Goal: Information Seeking & Learning: Learn about a topic

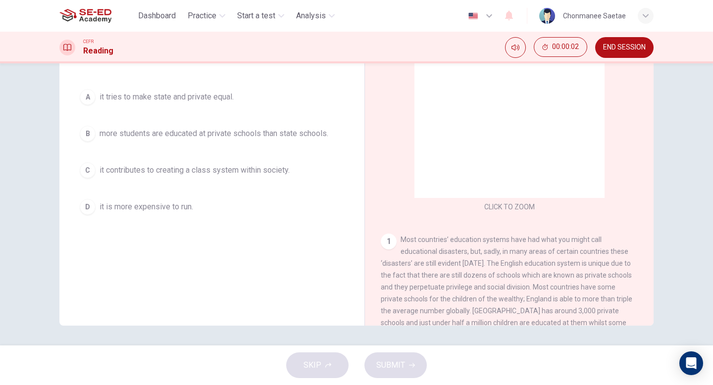
scroll to position [68, 0]
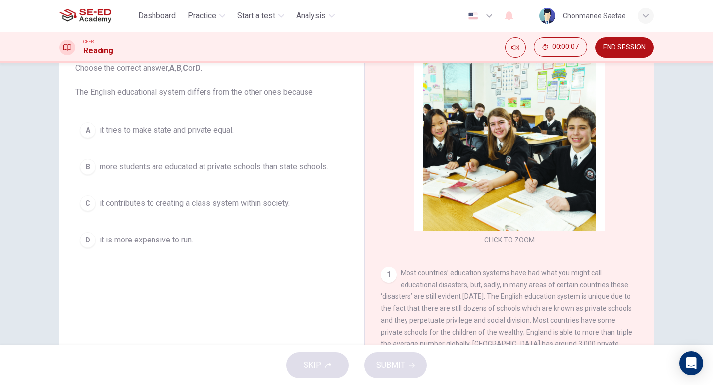
click at [240, 171] on span "more students are educated at private schools than state schools." at bounding box center [213, 167] width 229 height 12
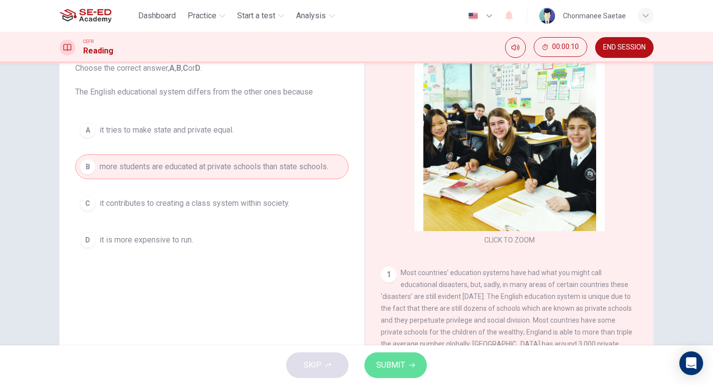
click at [400, 367] on span "SUBMIT" at bounding box center [390, 365] width 29 height 14
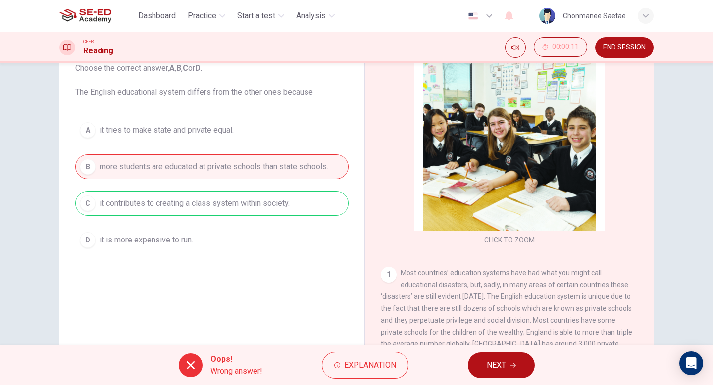
click at [492, 365] on span "NEXT" at bounding box center [495, 365] width 19 height 14
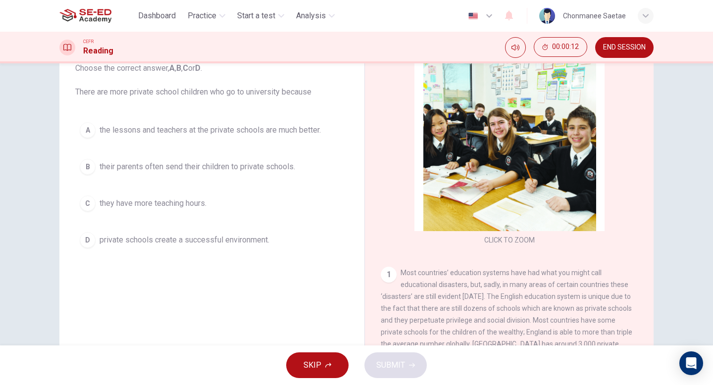
scroll to position [0, 0]
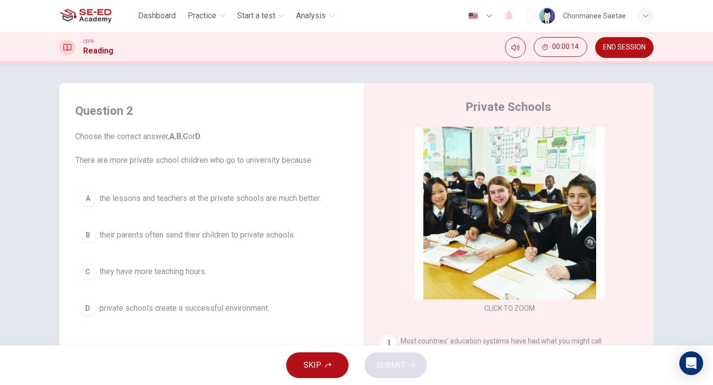
click at [81, 11] on img at bounding box center [85, 16] width 52 height 20
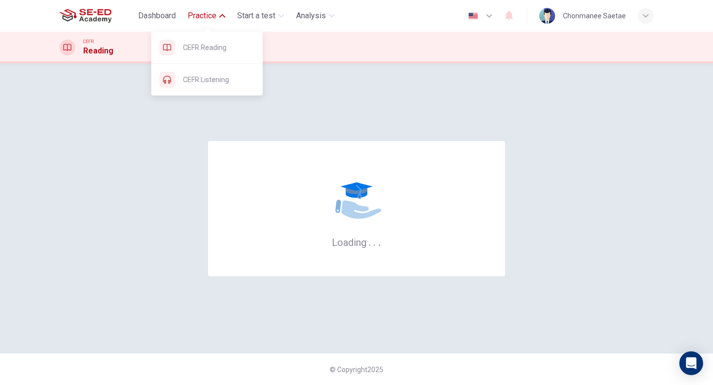
click at [208, 16] on span "Practice" at bounding box center [202, 16] width 29 height 12
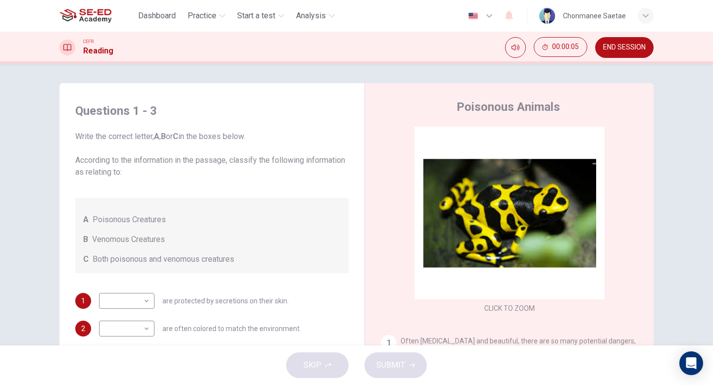
click at [83, 16] on img at bounding box center [85, 16] width 52 height 20
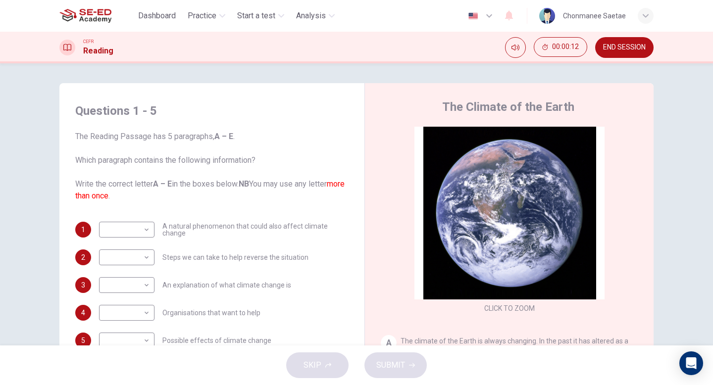
click at [79, 18] on img at bounding box center [85, 16] width 52 height 20
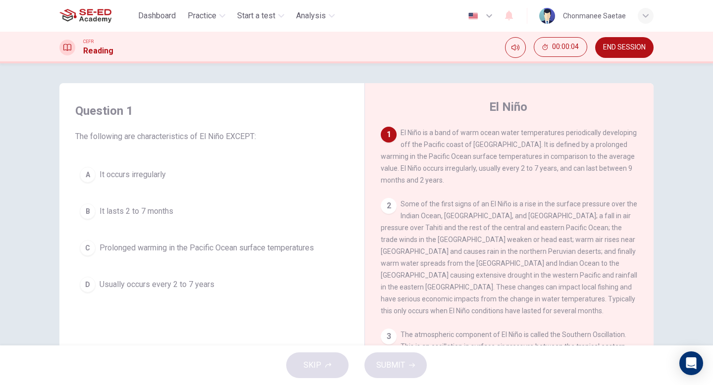
click at [80, 19] on img at bounding box center [85, 16] width 52 height 20
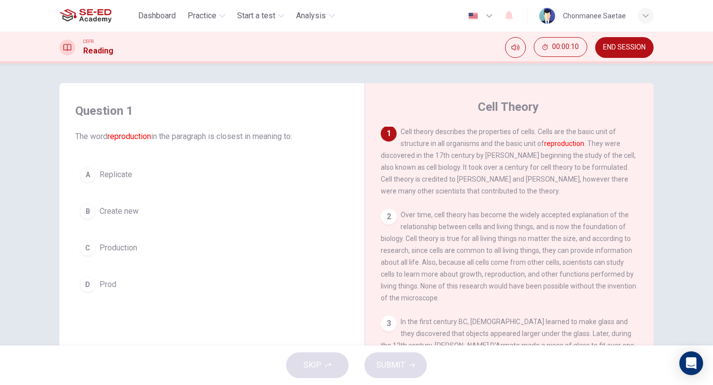
scroll to position [2, 0]
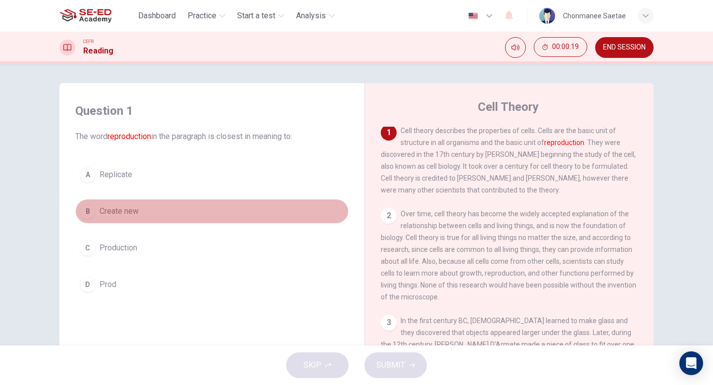
click at [172, 223] on button "B Create new" at bounding box center [211, 211] width 273 height 25
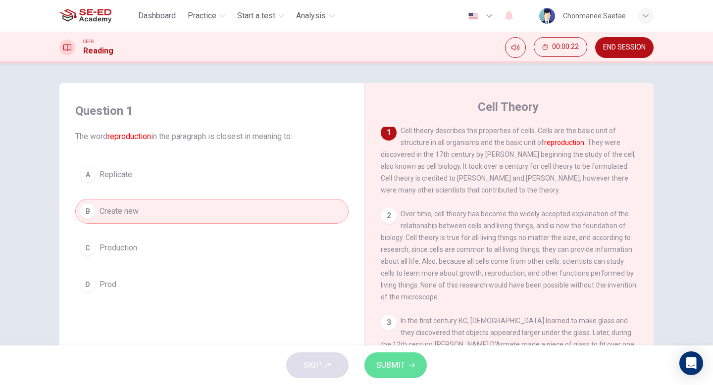
click at [406, 362] on button "SUBMIT" at bounding box center [395, 365] width 62 height 26
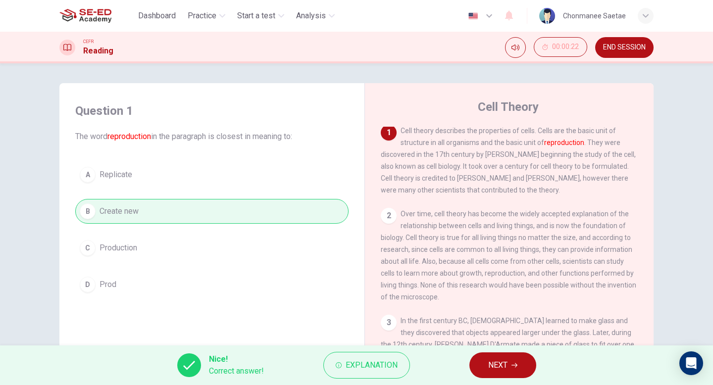
click at [118, 249] on div "A Replicate B Create new C Production D Prod" at bounding box center [211, 229] width 273 height 135
click at [113, 245] on div "A Replicate B Create new C Production D Prod" at bounding box center [211, 229] width 273 height 135
click at [483, 377] on button "NEXT" at bounding box center [502, 365] width 67 height 26
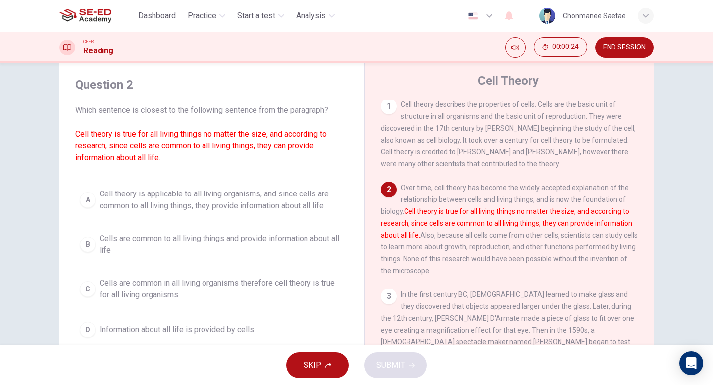
scroll to position [27, 0]
drag, startPoint x: 425, startPoint y: 189, endPoint x: 454, endPoint y: 200, distance: 31.8
click at [454, 200] on span "Over time, cell theory has become the widely accepted explanation of the relati…" at bounding box center [509, 228] width 257 height 91
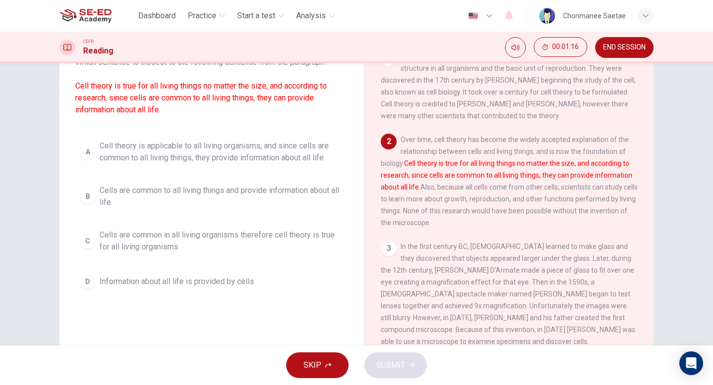
scroll to position [74, 0]
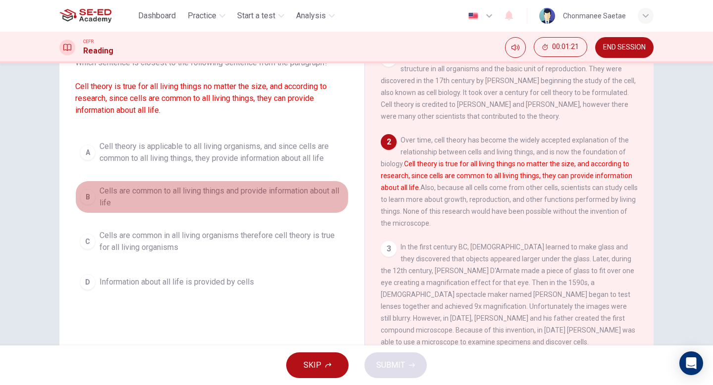
click at [261, 195] on span "Cells are common to all living things and provide information about all life" at bounding box center [221, 197] width 244 height 24
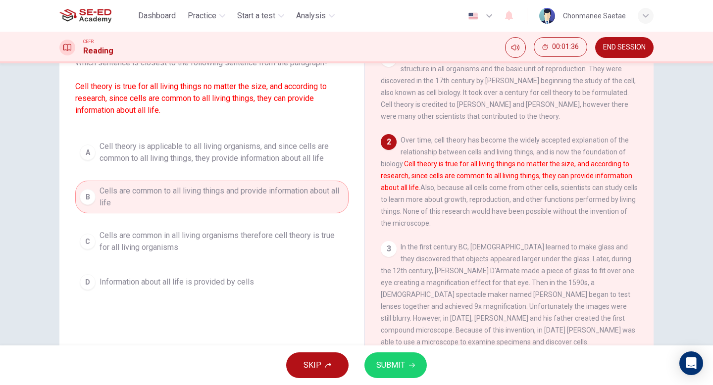
click at [391, 369] on span "SUBMIT" at bounding box center [390, 365] width 29 height 14
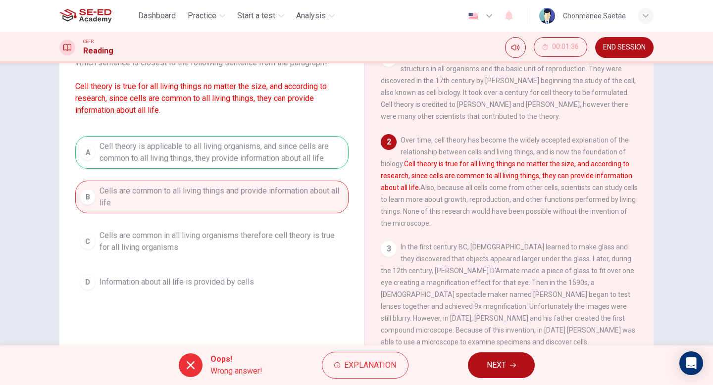
click at [159, 151] on div "A Cell theory is applicable to all living organisms, and since cells are common…" at bounding box center [211, 215] width 273 height 158
click at [490, 360] on span "NEXT" at bounding box center [495, 365] width 19 height 14
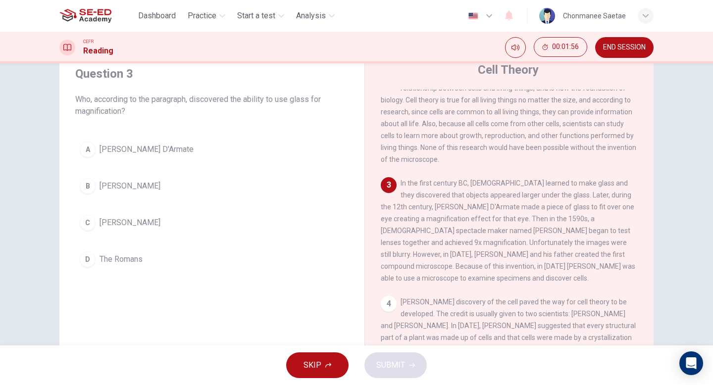
scroll to position [103, 0]
drag, startPoint x: 387, startPoint y: 214, endPoint x: 429, endPoint y: 212, distance: 41.6
click at [429, 212] on span "In the first century BC, Romans learned to make glass and they discovered that …" at bounding box center [508, 229] width 254 height 103
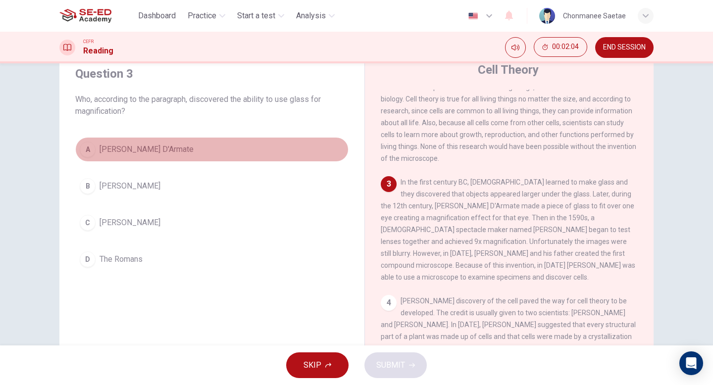
click at [158, 152] on span "Salvino D'Armate" at bounding box center [146, 149] width 94 height 12
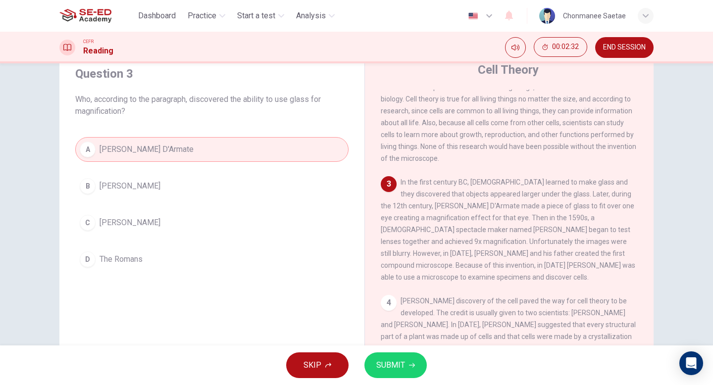
click at [403, 363] on span "SUBMIT" at bounding box center [390, 365] width 29 height 14
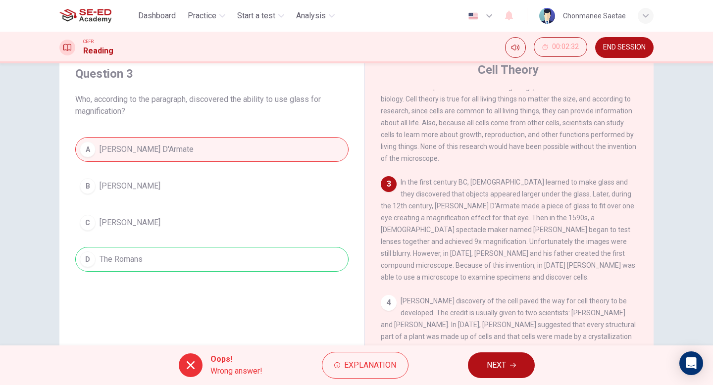
click at [96, 109] on span "Who, according to the paragraph, discovered the ability to use glass for magnif…" at bounding box center [211, 106] width 273 height 24
click at [512, 369] on button "NEXT" at bounding box center [501, 365] width 67 height 26
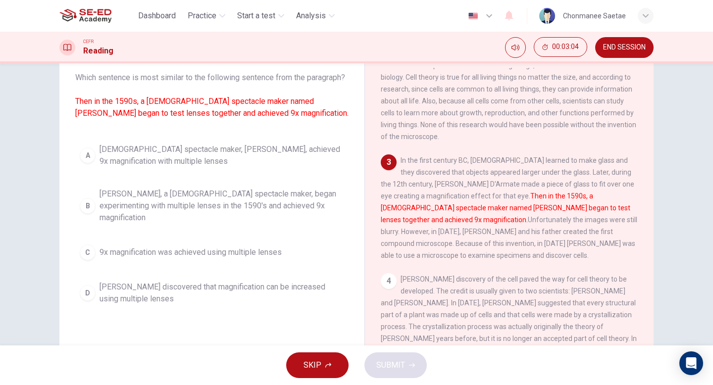
scroll to position [62, 0]
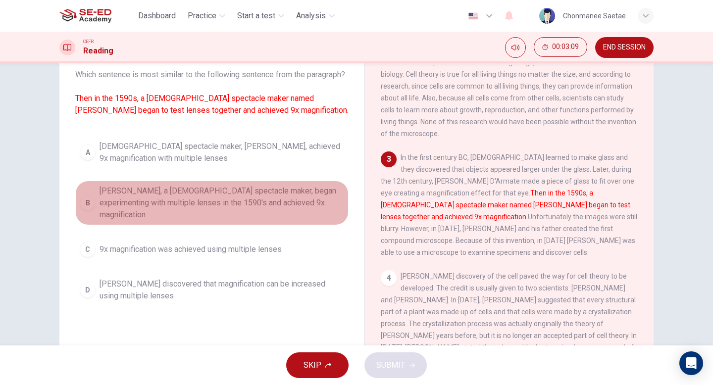
click at [265, 219] on span "Zacharias Jansen, a Dutch spectacle maker, began experimenting with multiple le…" at bounding box center [221, 203] width 244 height 36
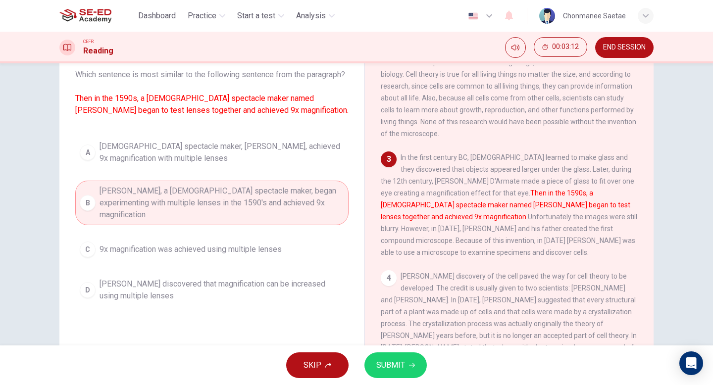
click at [377, 354] on button "SUBMIT" at bounding box center [395, 365] width 62 height 26
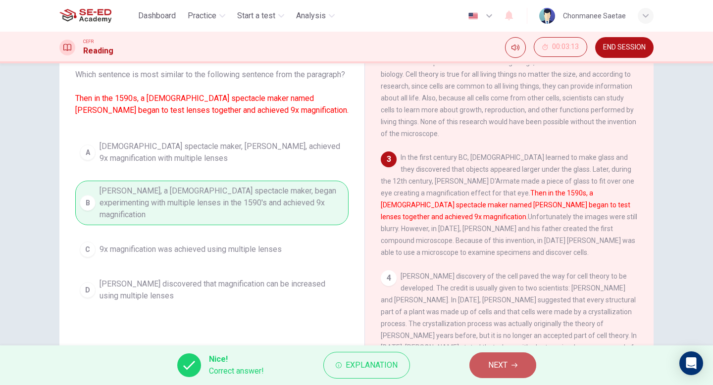
click at [495, 353] on button "NEXT" at bounding box center [502, 365] width 67 height 26
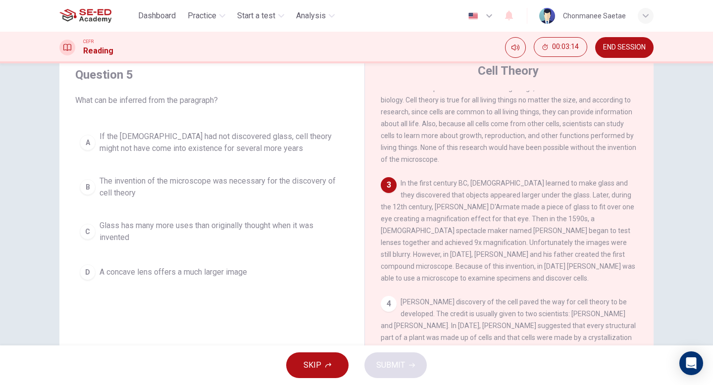
scroll to position [36, 0]
click at [235, 148] on span "If the Romans had not discovered glass, cell theory might not have come into ex…" at bounding box center [221, 143] width 244 height 24
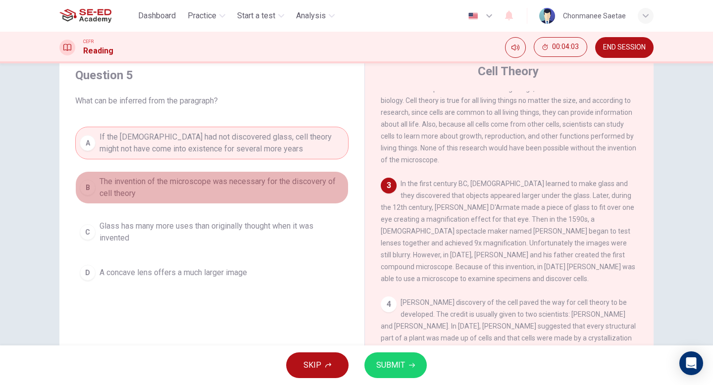
click at [264, 203] on button "B The invention of the microscope was necessary for the discovery of cell theory" at bounding box center [211, 187] width 273 height 33
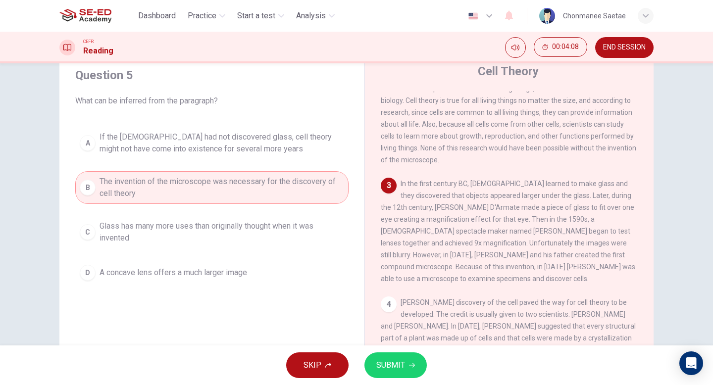
click at [249, 141] on span "If the Romans had not discovered glass, cell theory might not have come into ex…" at bounding box center [221, 143] width 244 height 24
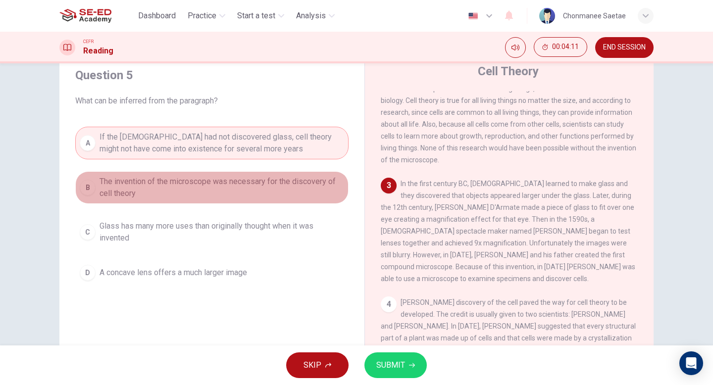
click at [255, 202] on button "B The invention of the microscope was necessary for the discovery of cell theory" at bounding box center [211, 187] width 273 height 33
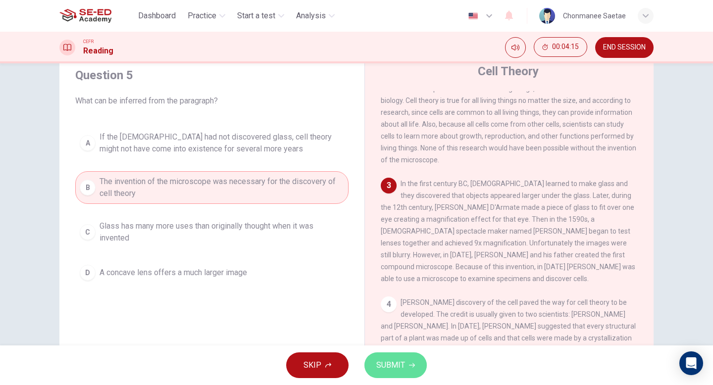
click at [385, 366] on span "SUBMIT" at bounding box center [390, 365] width 29 height 14
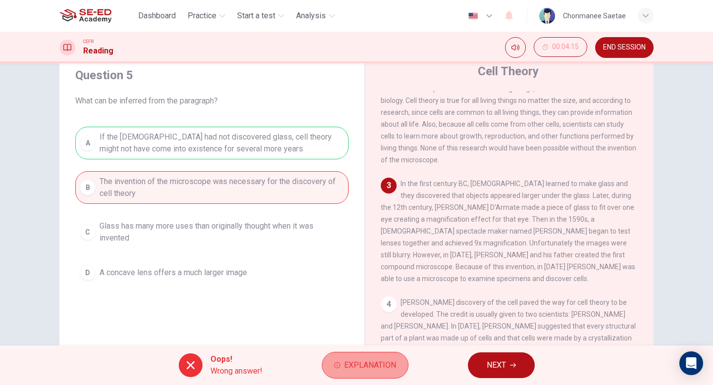
click at [370, 370] on span "Explanation" at bounding box center [370, 365] width 52 height 14
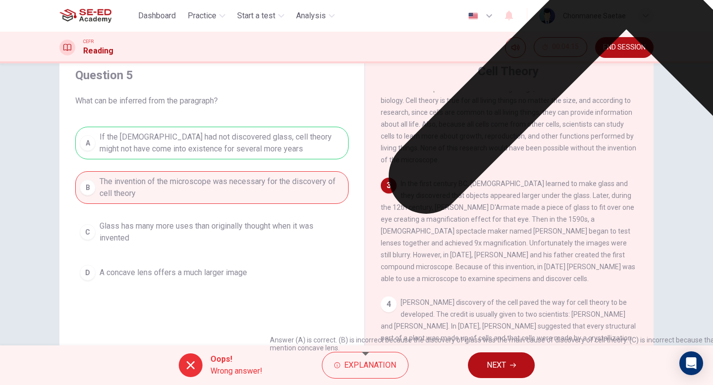
click at [499, 362] on span "NEXT" at bounding box center [495, 365] width 19 height 14
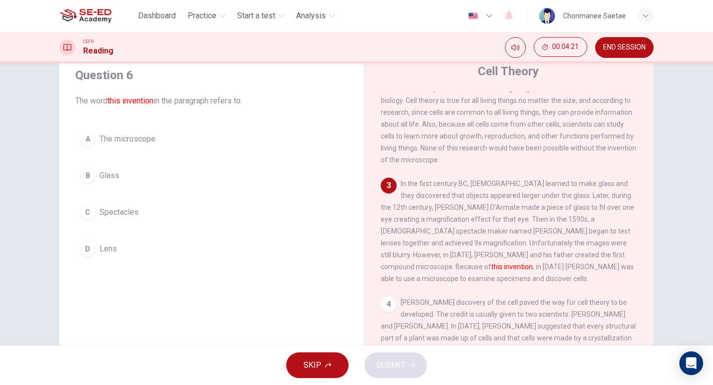
click at [127, 139] on span "The microscope" at bounding box center [127, 139] width 56 height 12
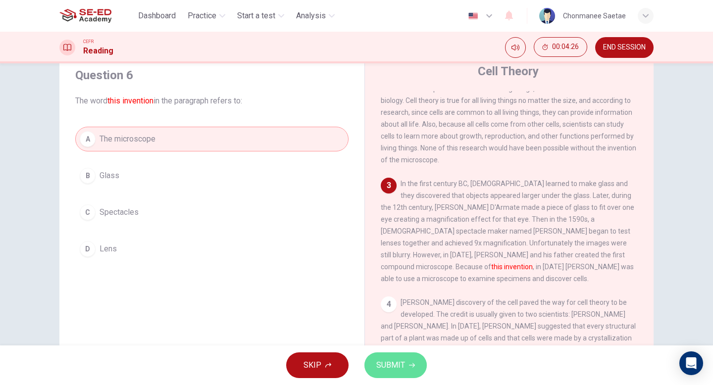
click at [400, 358] on span "SUBMIT" at bounding box center [390, 365] width 29 height 14
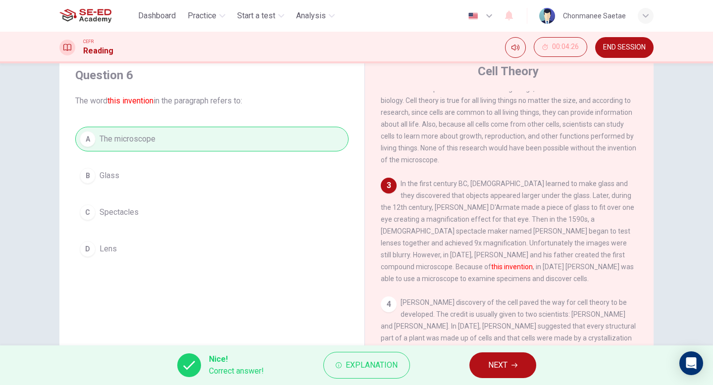
click at [485, 359] on button "NEXT" at bounding box center [502, 365] width 67 height 26
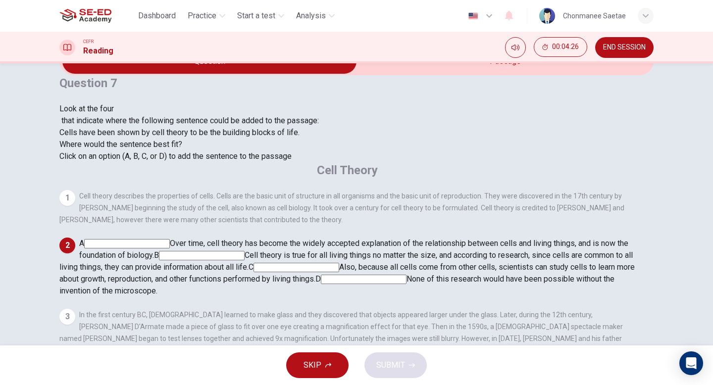
scroll to position [86, 0]
click at [170, 239] on input at bounding box center [127, 243] width 86 height 9
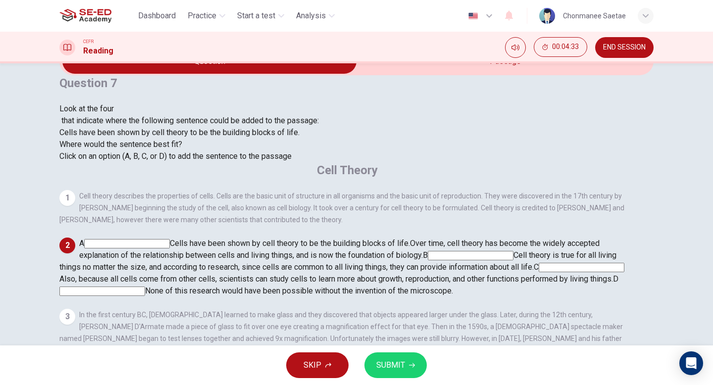
click at [170, 239] on input at bounding box center [127, 243] width 86 height 9
click at [513, 251] on input at bounding box center [471, 255] width 86 height 9
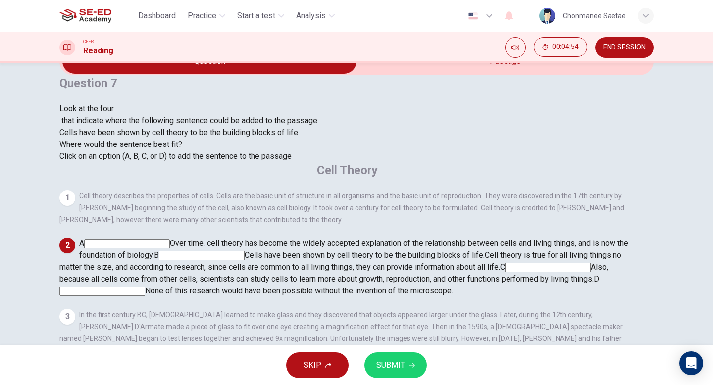
click at [244, 251] on input at bounding box center [202, 255] width 86 height 9
click at [170, 239] on input at bounding box center [127, 243] width 86 height 9
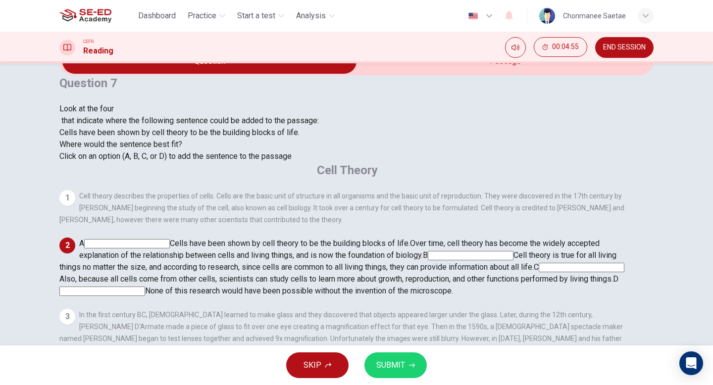
click at [170, 239] on input at bounding box center [127, 243] width 86 height 9
drag, startPoint x: 431, startPoint y: 143, endPoint x: 546, endPoint y: 161, distance: 115.6
click at [546, 238] on span "Over time, cell theory has become the widely accepted explanation of the relati…" at bounding box center [339, 248] width 520 height 21
click at [513, 251] on input at bounding box center [471, 255] width 86 height 9
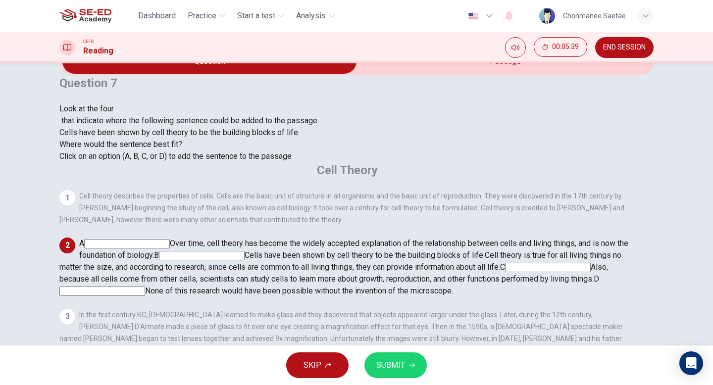
click at [395, 362] on span "SUBMIT" at bounding box center [390, 365] width 29 height 14
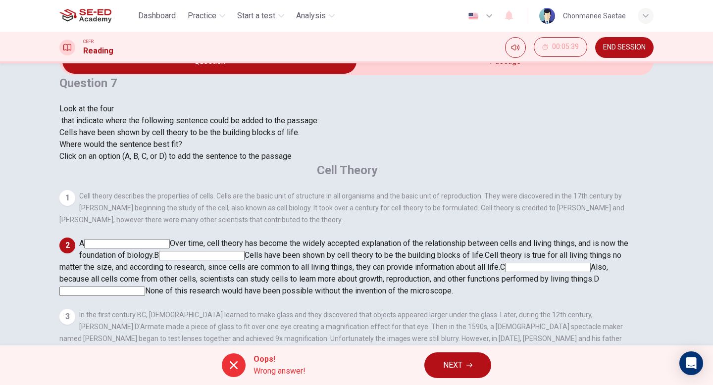
click at [226, 359] on div at bounding box center [234, 365] width 24 height 24
click at [470, 363] on icon "button" at bounding box center [469, 365] width 6 height 6
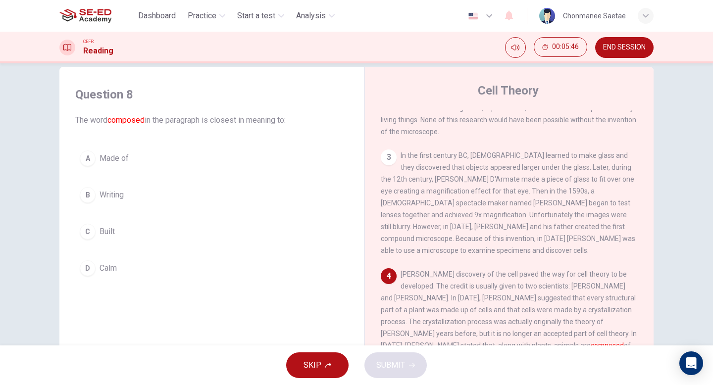
scroll to position [0, 0]
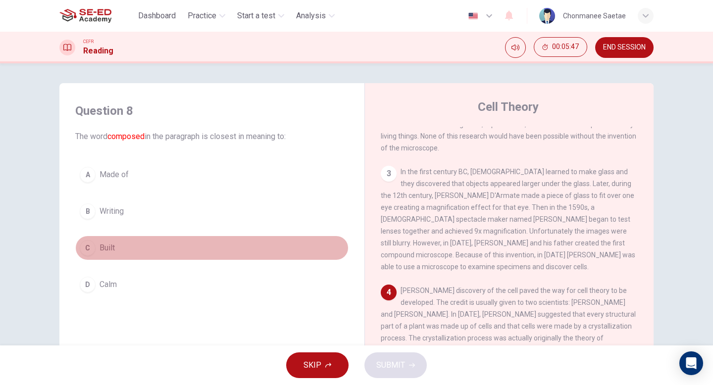
click at [144, 252] on button "C Built" at bounding box center [211, 248] width 273 height 25
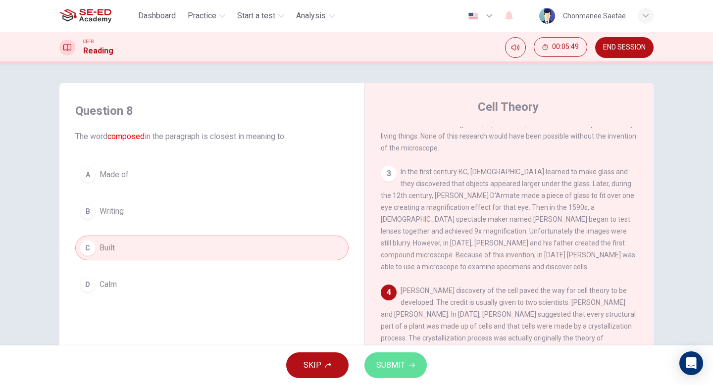
click at [401, 364] on span "SUBMIT" at bounding box center [390, 365] width 29 height 14
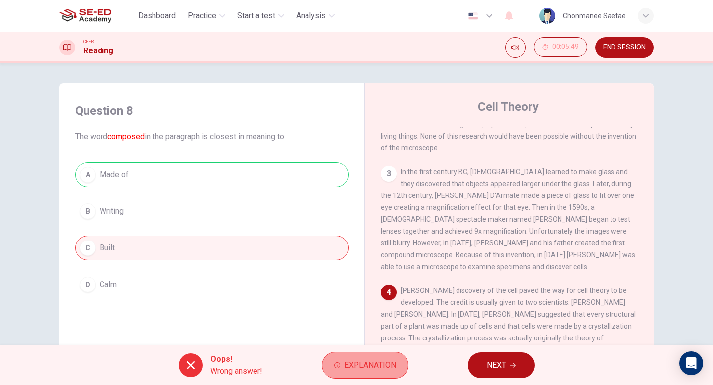
click at [392, 359] on span "Explanation" at bounding box center [370, 365] width 52 height 14
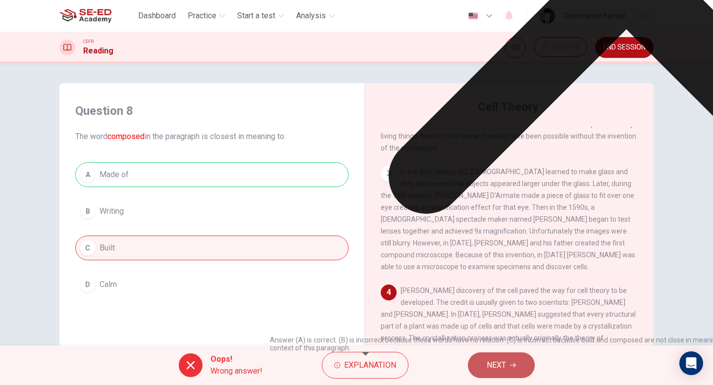
click at [491, 366] on span "NEXT" at bounding box center [495, 365] width 19 height 14
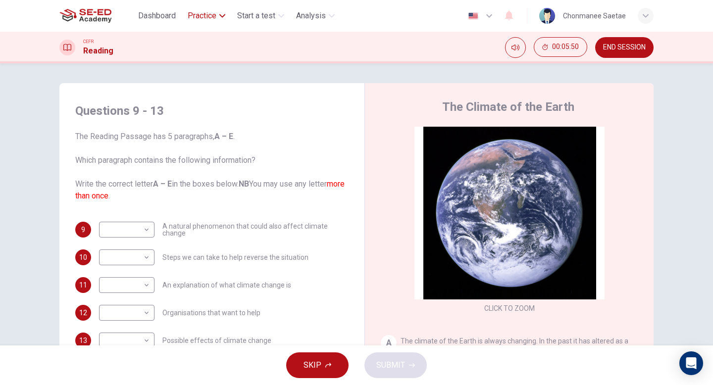
click at [199, 11] on span "Practice" at bounding box center [202, 16] width 29 height 12
click at [203, 52] on span "CEFR Reading" at bounding box center [219, 48] width 72 height 12
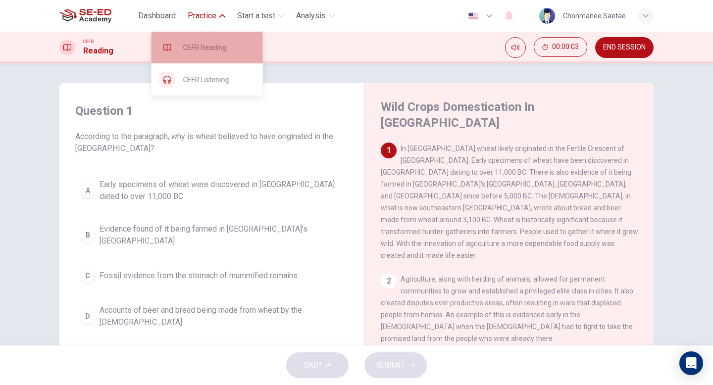
click at [198, 57] on div "CEFR Reading" at bounding box center [206, 48] width 111 height 32
